Goal: Navigation & Orientation: Go to known website

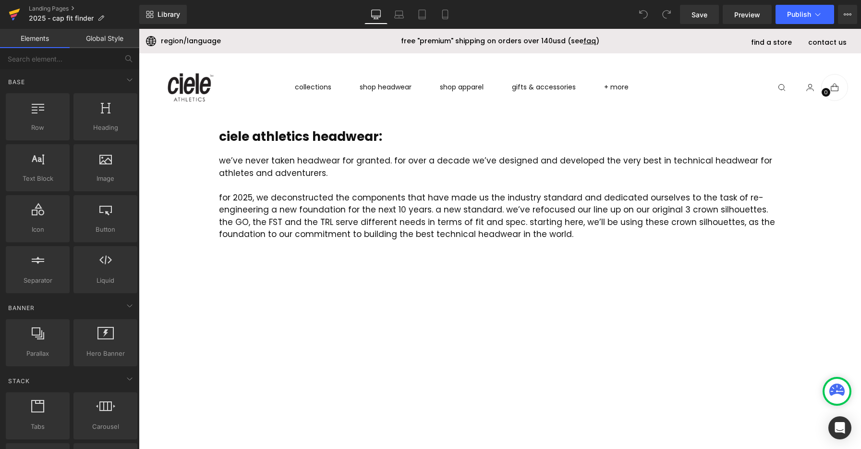
click at [10, 13] on icon at bounding box center [14, 12] width 11 height 6
